Goal: Task Accomplishment & Management: Manage account settings

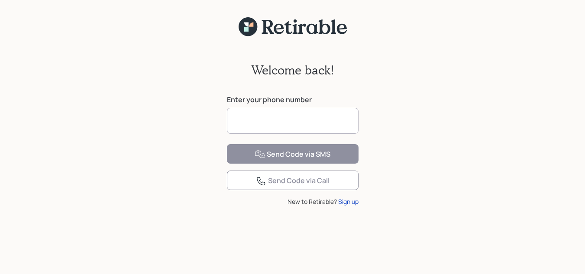
click at [256, 119] on input at bounding box center [293, 121] width 132 height 26
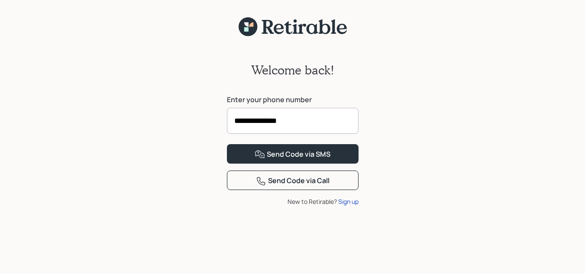
type input "**********"
click at [227, 144] on button "Send Code via SMS" at bounding box center [293, 153] width 132 height 19
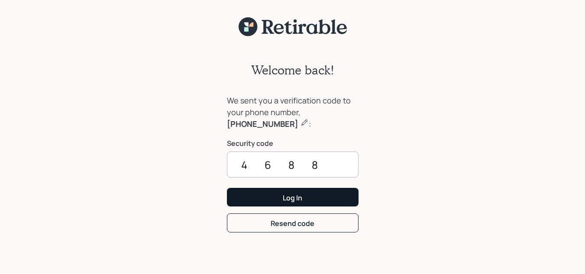
type input "4688"
click at [281, 199] on button "Log In" at bounding box center [293, 197] width 132 height 19
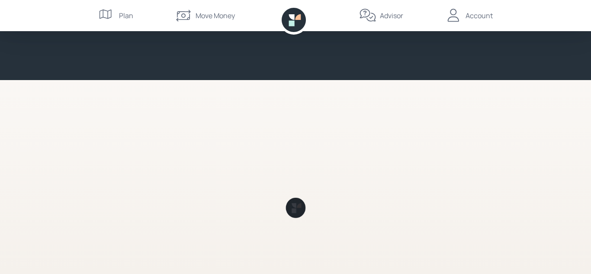
click at [0, 242] on div "Plan Move Money Advisor Account" at bounding box center [295, 137] width 591 height 274
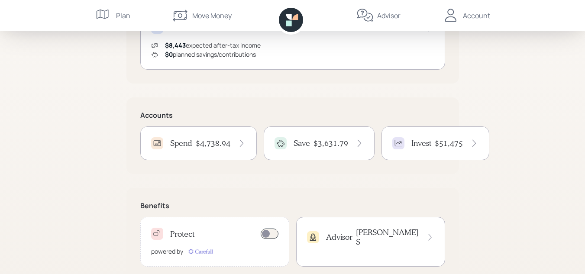
scroll to position [211, 0]
click at [196, 148] on div "Spend $4,738.94" at bounding box center [198, 142] width 95 height 12
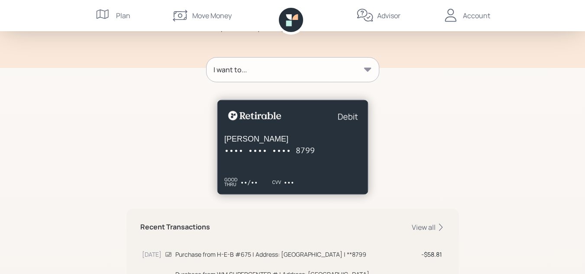
scroll to position [92, 0]
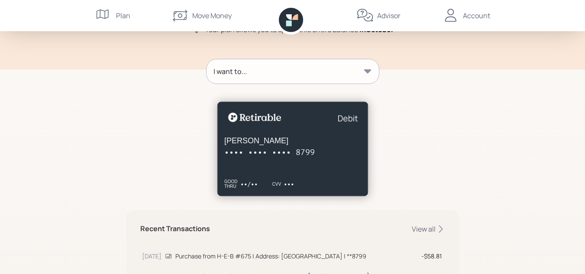
click at [352, 66] on div "I want to..." at bounding box center [292, 71] width 172 height 24
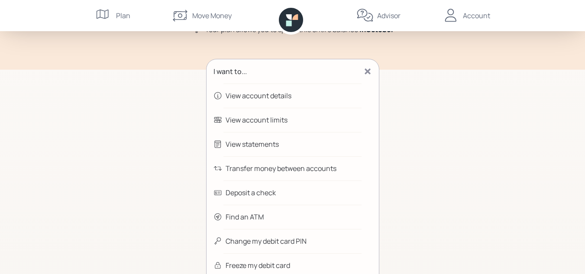
click at [265, 148] on div "View statements" at bounding box center [252, 144] width 53 height 10
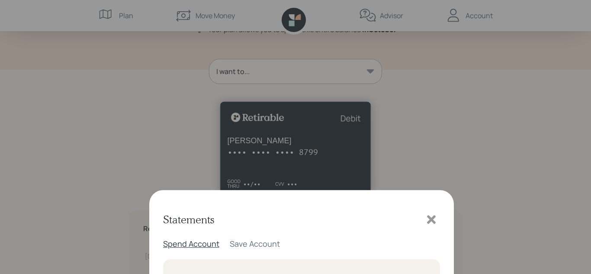
click at [326, 124] on icon at bounding box center [328, 122] width 5 height 5
click at [435, 53] on icon at bounding box center [431, 56] width 9 height 9
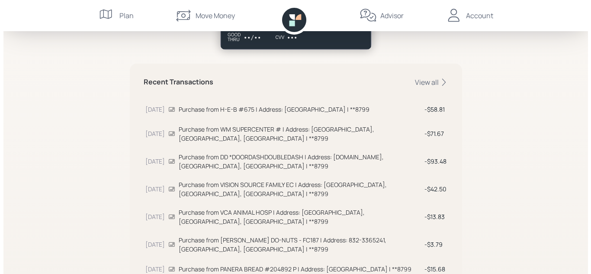
scroll to position [265, 0]
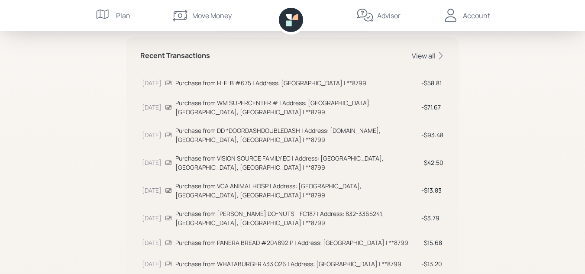
click at [430, 58] on div "View all" at bounding box center [428, 56] width 33 height 10
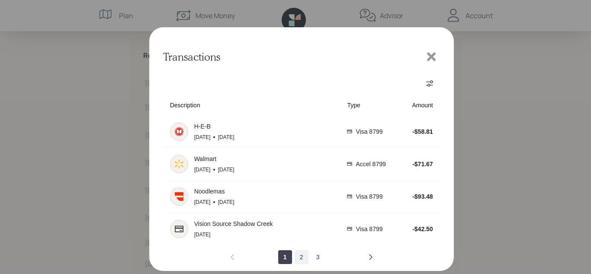
click at [300, 257] on button "2" at bounding box center [302, 257] width 14 height 14
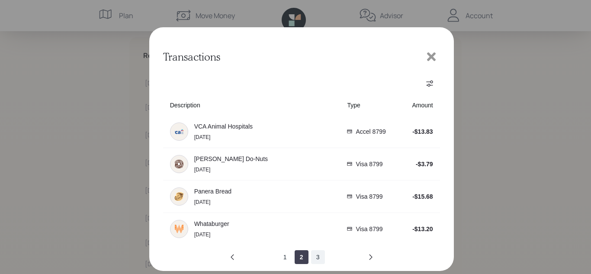
click at [319, 258] on button "3" at bounding box center [318, 257] width 14 height 14
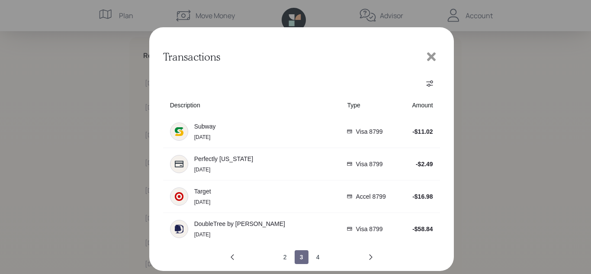
click at [319, 258] on button "4" at bounding box center [318, 257] width 14 height 14
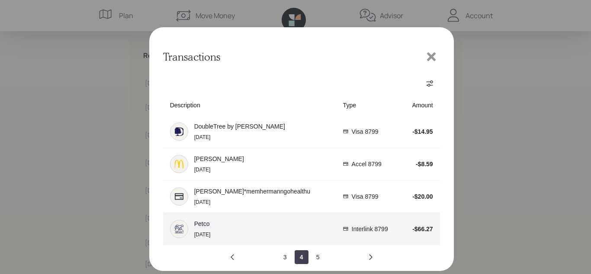
click at [296, 225] on div "Petco [DATE]" at bounding box center [249, 229] width 159 height 18
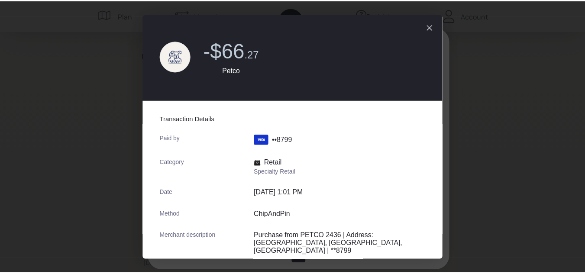
scroll to position [0, 0]
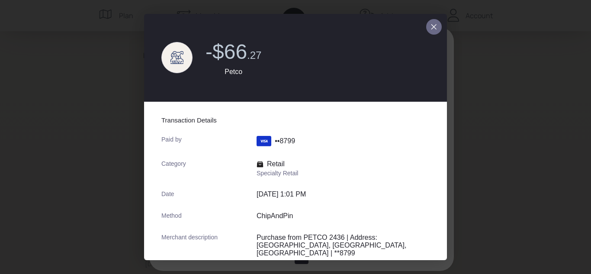
click at [432, 25] on icon "close dialog" at bounding box center [434, 26] width 5 height 5
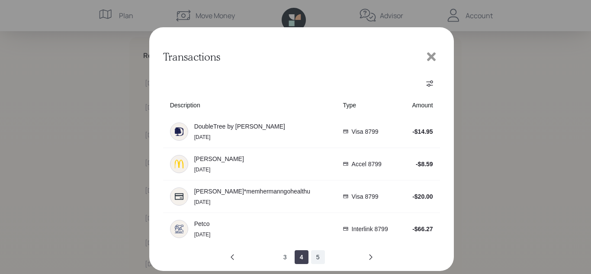
click at [319, 256] on button "5" at bounding box center [318, 257] width 14 height 14
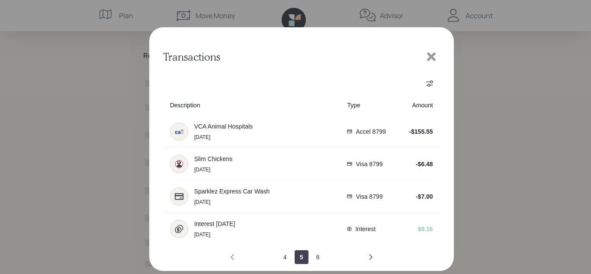
click at [232, 255] on icon "previous page" at bounding box center [232, 257] width 7 height 7
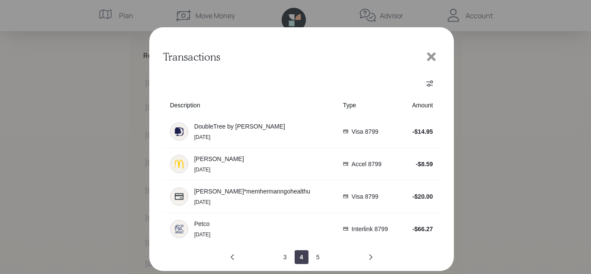
click at [433, 58] on icon at bounding box center [431, 56] width 9 height 9
